Goal: Obtain resource: Download file/media

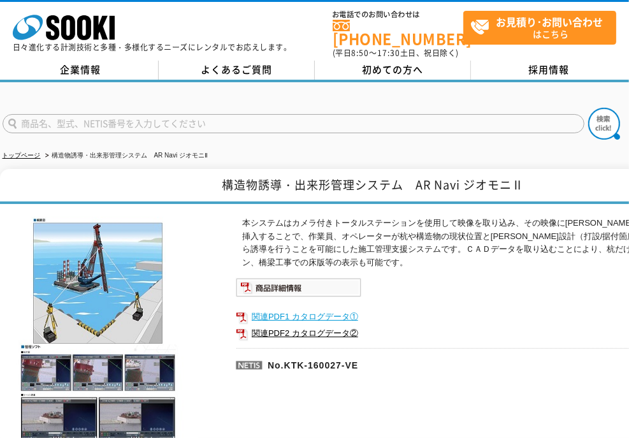
click at [305, 309] on link "関連PDF1 カタログデータ①" at bounding box center [491, 317] width 510 height 17
click at [316, 325] on link "関連PDF2 カタログデータ②" at bounding box center [491, 333] width 510 height 17
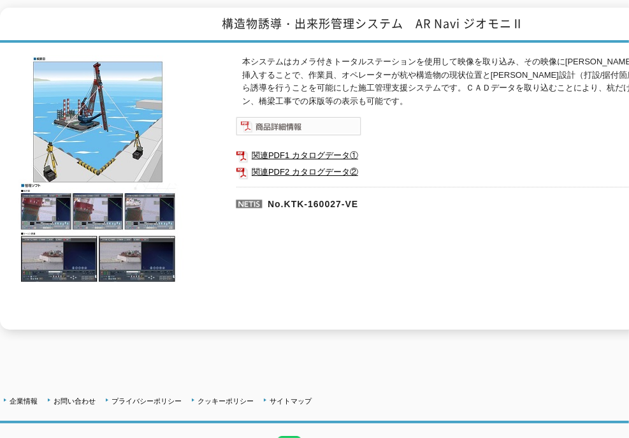
scroll to position [34, 0]
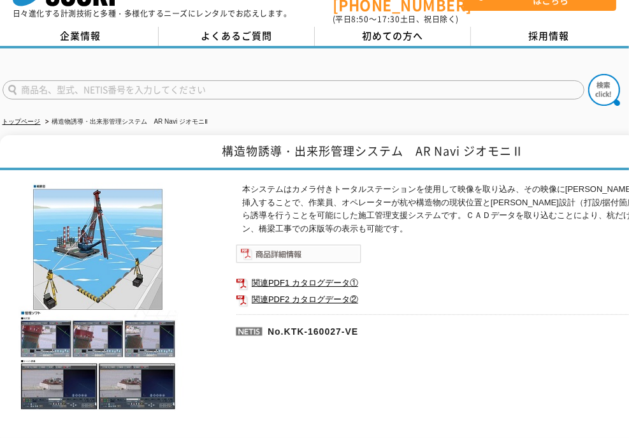
click at [265, 247] on img at bounding box center [299, 253] width 126 height 19
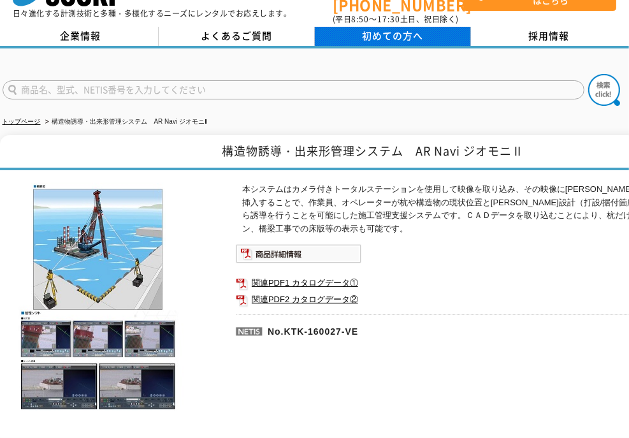
click at [394, 29] on span "初めての方へ" at bounding box center [392, 36] width 61 height 14
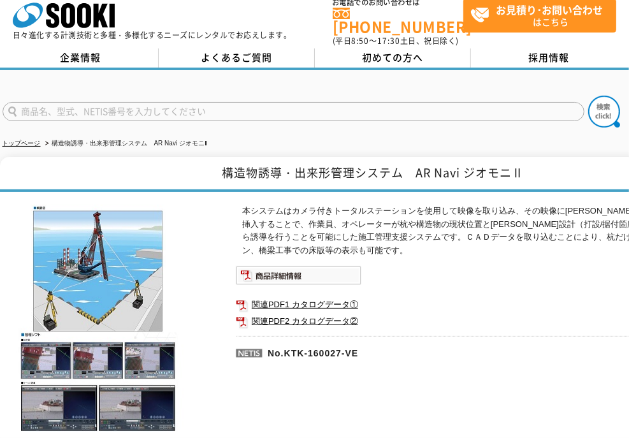
scroll to position [0, 0]
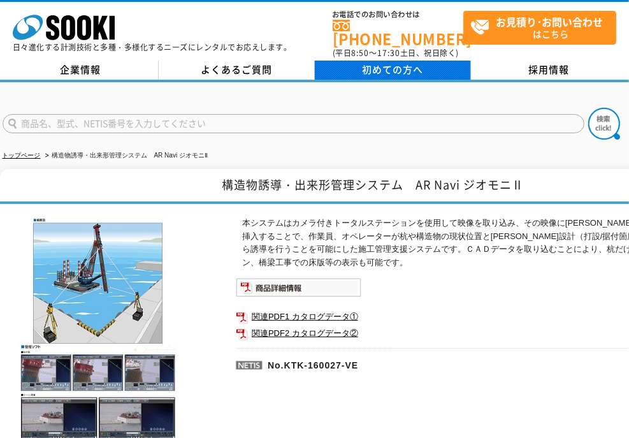
click at [393, 62] on span "初めての方へ" at bounding box center [392, 69] width 61 height 14
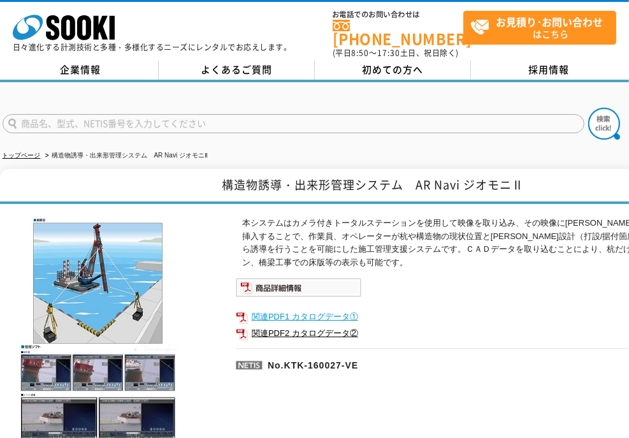
click at [298, 309] on link "関連PDF1 カタログデータ①" at bounding box center [491, 317] width 510 height 17
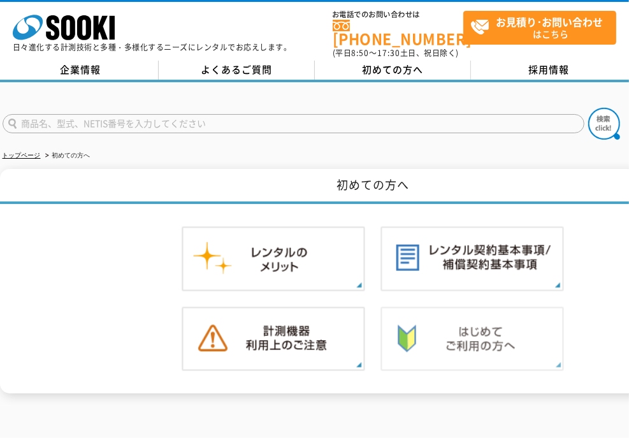
click at [459, 345] on img at bounding box center [473, 339] width 184 height 65
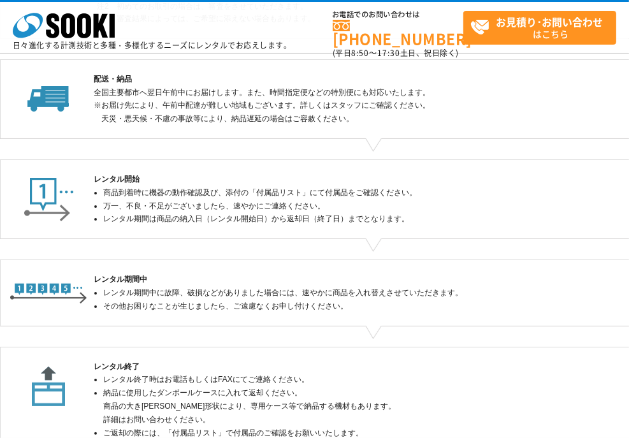
scroll to position [214, 0]
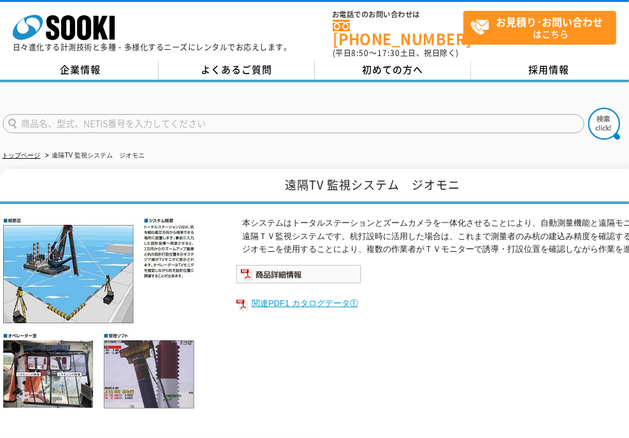
click at [288, 297] on link "関連PDF1 カタログデータ①" at bounding box center [491, 303] width 510 height 17
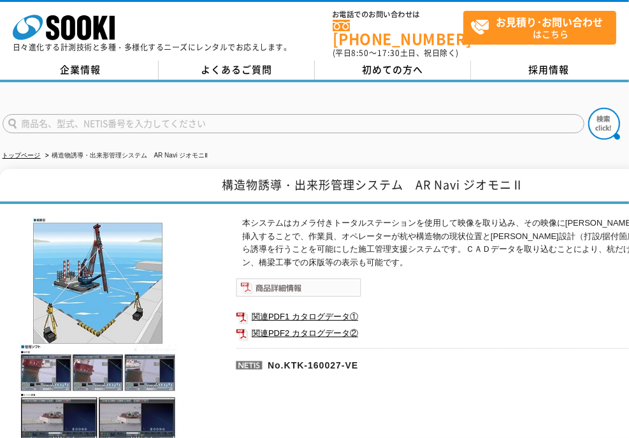
click at [260, 279] on img at bounding box center [299, 287] width 126 height 19
click at [318, 325] on link "関連PDF2 カタログデータ②" at bounding box center [491, 333] width 510 height 17
click at [285, 280] on img at bounding box center [299, 287] width 126 height 19
click at [282, 281] on img at bounding box center [299, 287] width 126 height 19
click at [288, 312] on link "関連PDF1 カタログデータ①" at bounding box center [491, 317] width 510 height 17
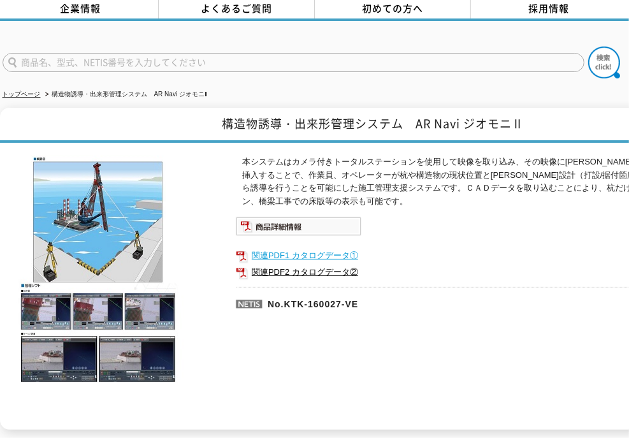
scroll to position [64, 0]
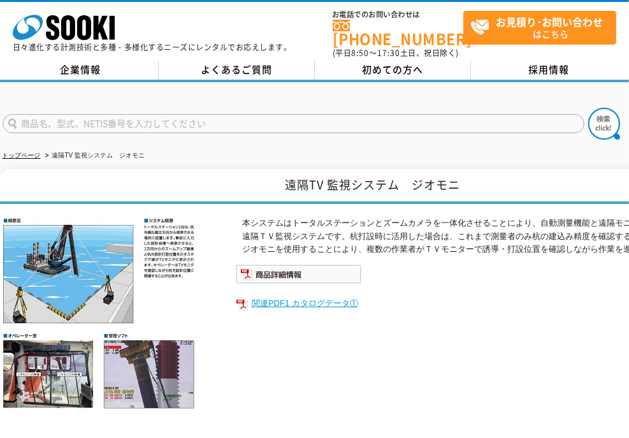
click at [278, 295] on link "関連PDF1 カタログデータ①" at bounding box center [491, 303] width 510 height 17
click at [272, 265] on img at bounding box center [299, 274] width 126 height 19
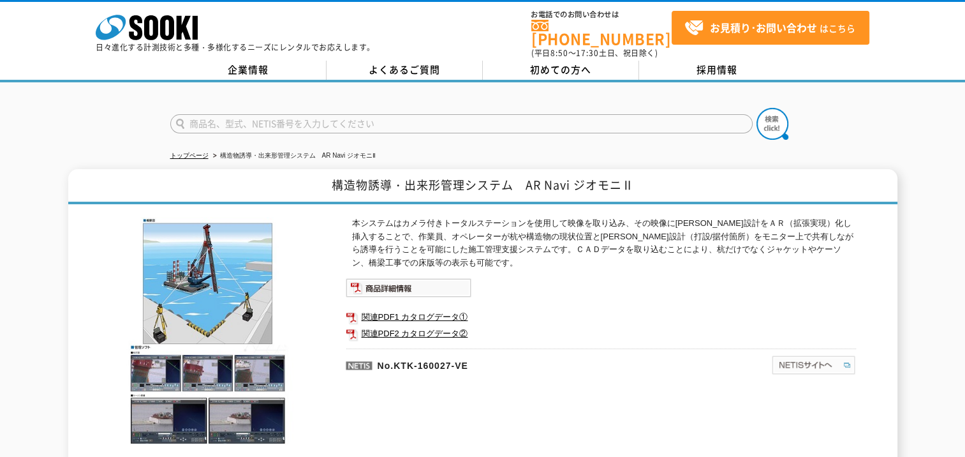
click at [800, 355] on img at bounding box center [813, 365] width 85 height 20
click at [393, 280] on img at bounding box center [409, 287] width 126 height 19
